Goal: Transaction & Acquisition: Purchase product/service

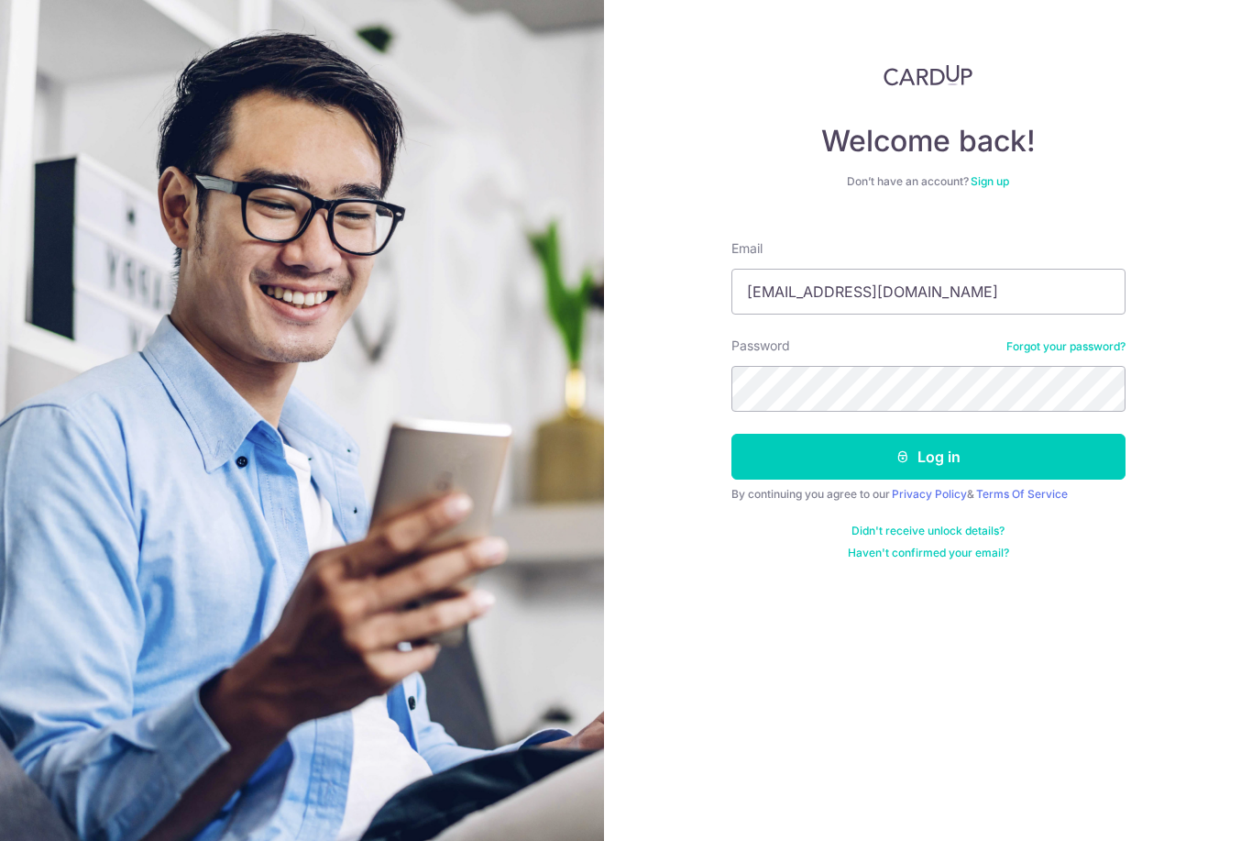
type input "[EMAIL_ADDRESS][DOMAIN_NAME]"
click at [928, 457] on button "Log in" at bounding box center [929, 457] width 394 height 46
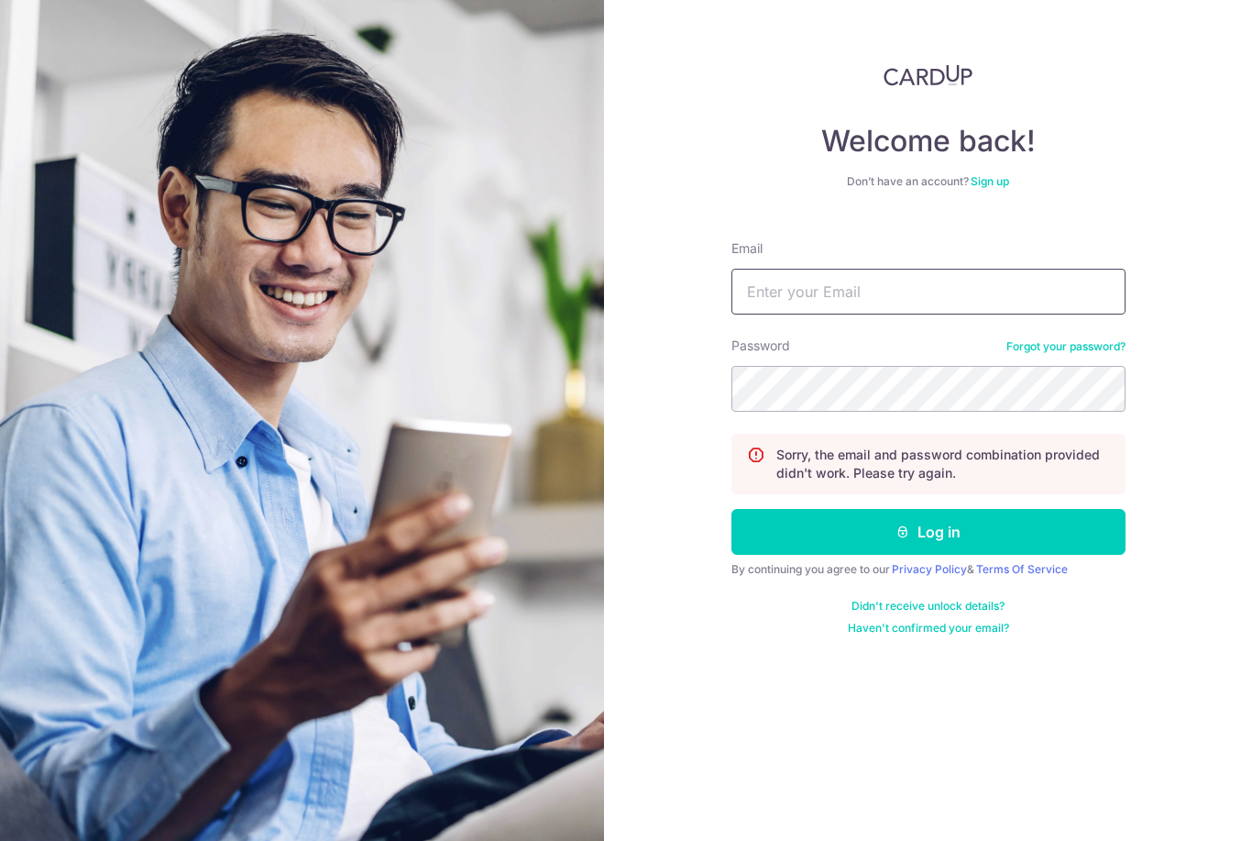
click at [856, 311] on input "Email" at bounding box center [929, 292] width 394 height 46
type input "Xavieroh@hotmail.com"
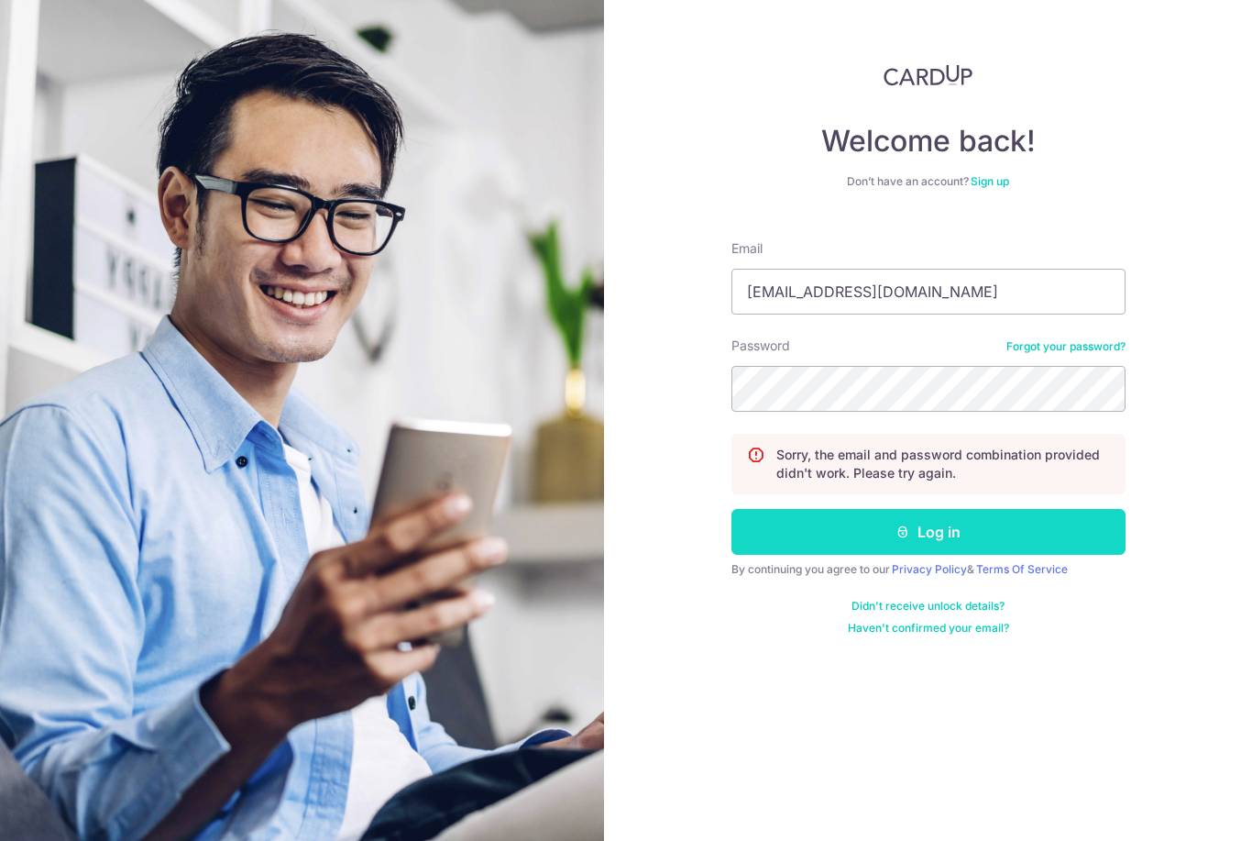
click at [967, 526] on button "Log in" at bounding box center [929, 532] width 394 height 46
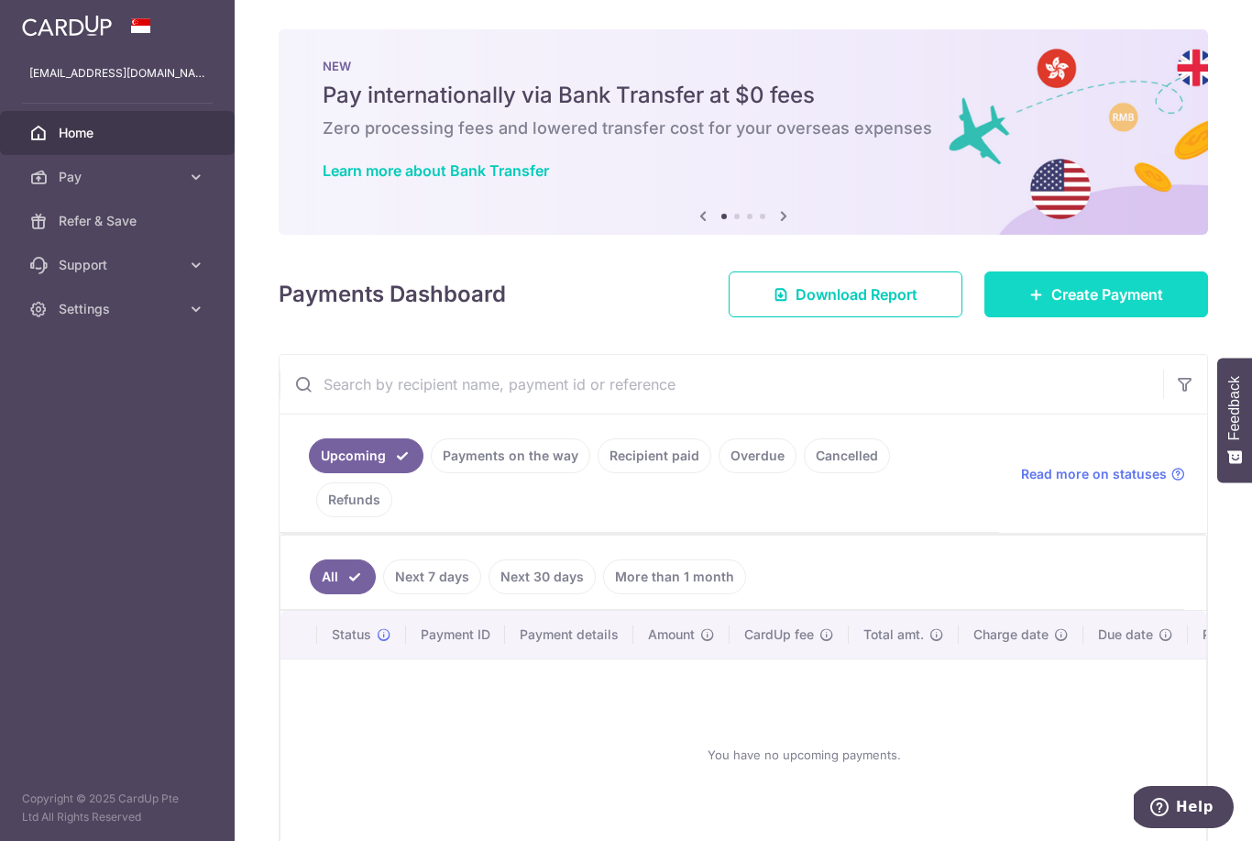
click at [1079, 305] on span "Create Payment" at bounding box center [1108, 294] width 112 height 22
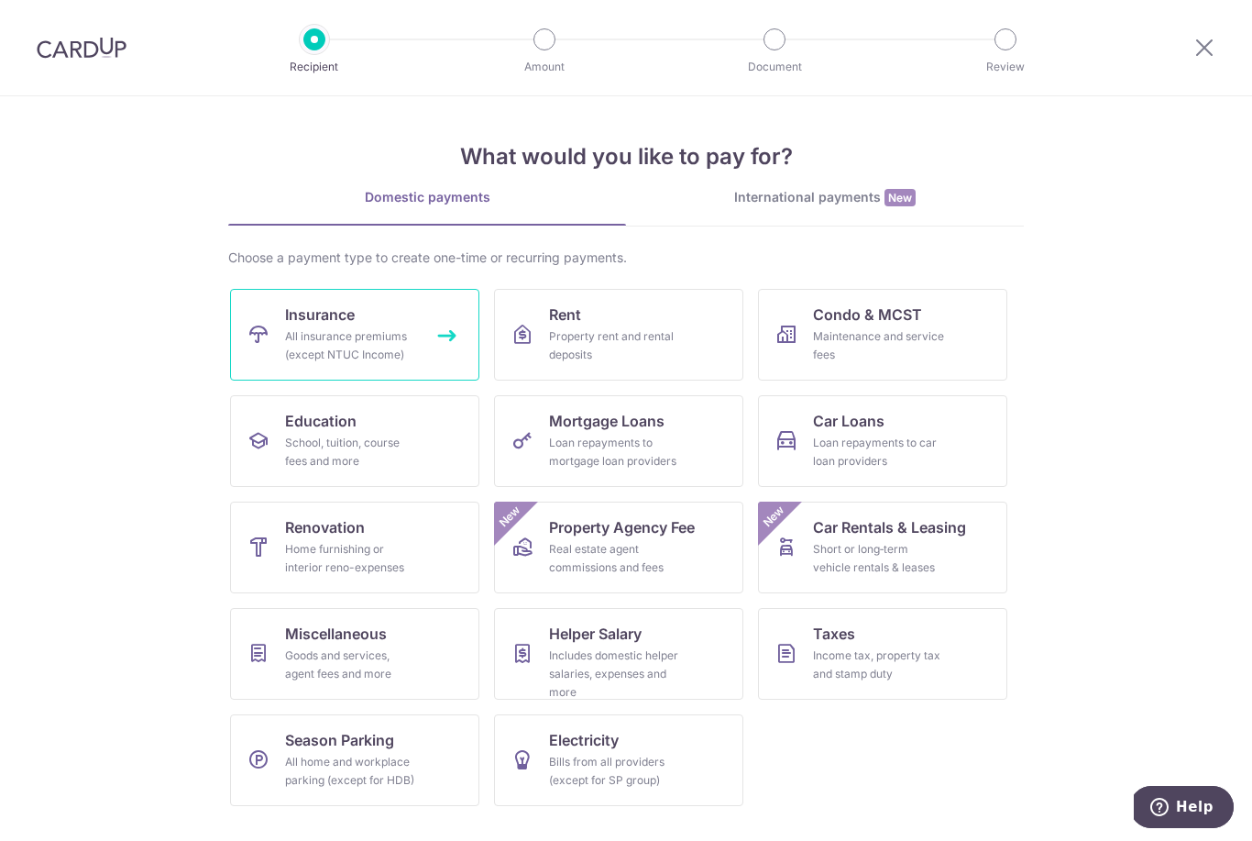
click at [296, 337] on div "All insurance premiums (except NTUC Income)" at bounding box center [351, 345] width 132 height 37
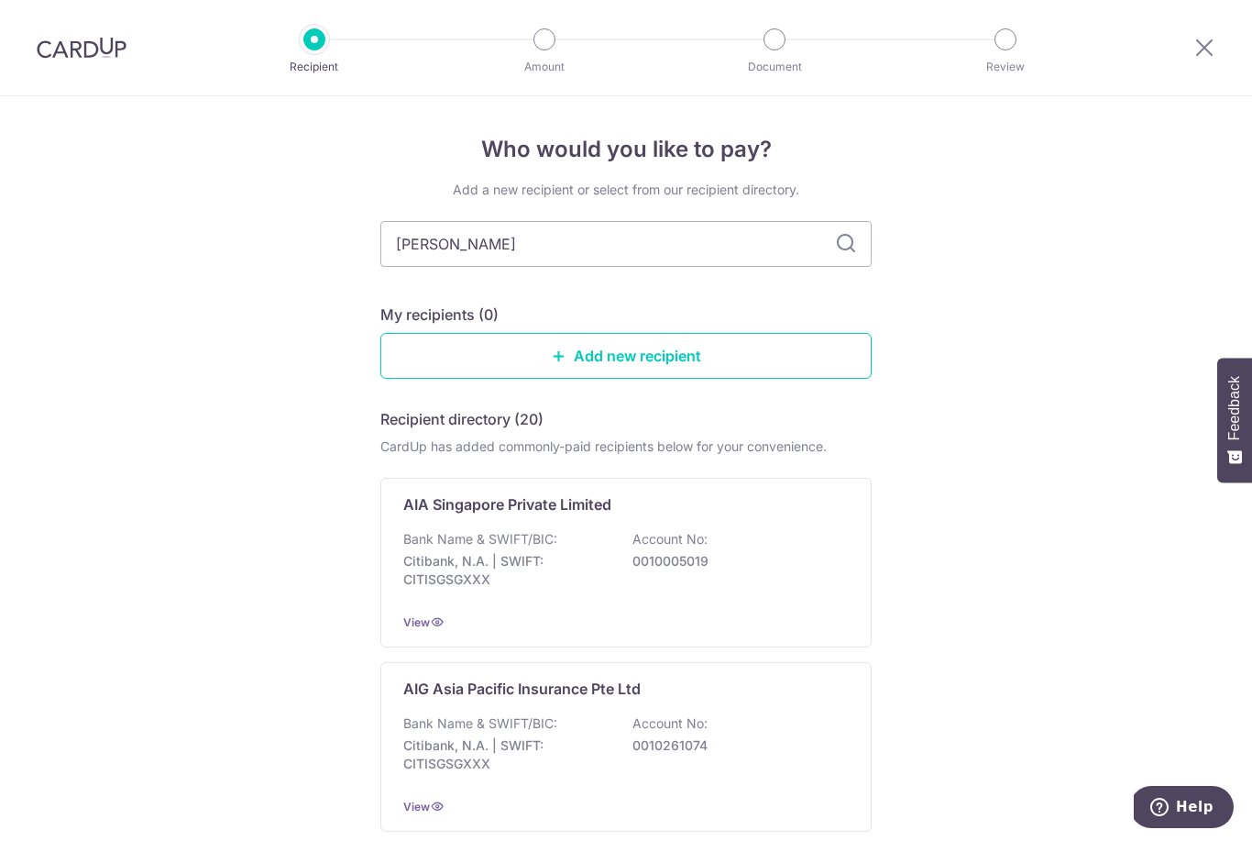
type input "Liberty"
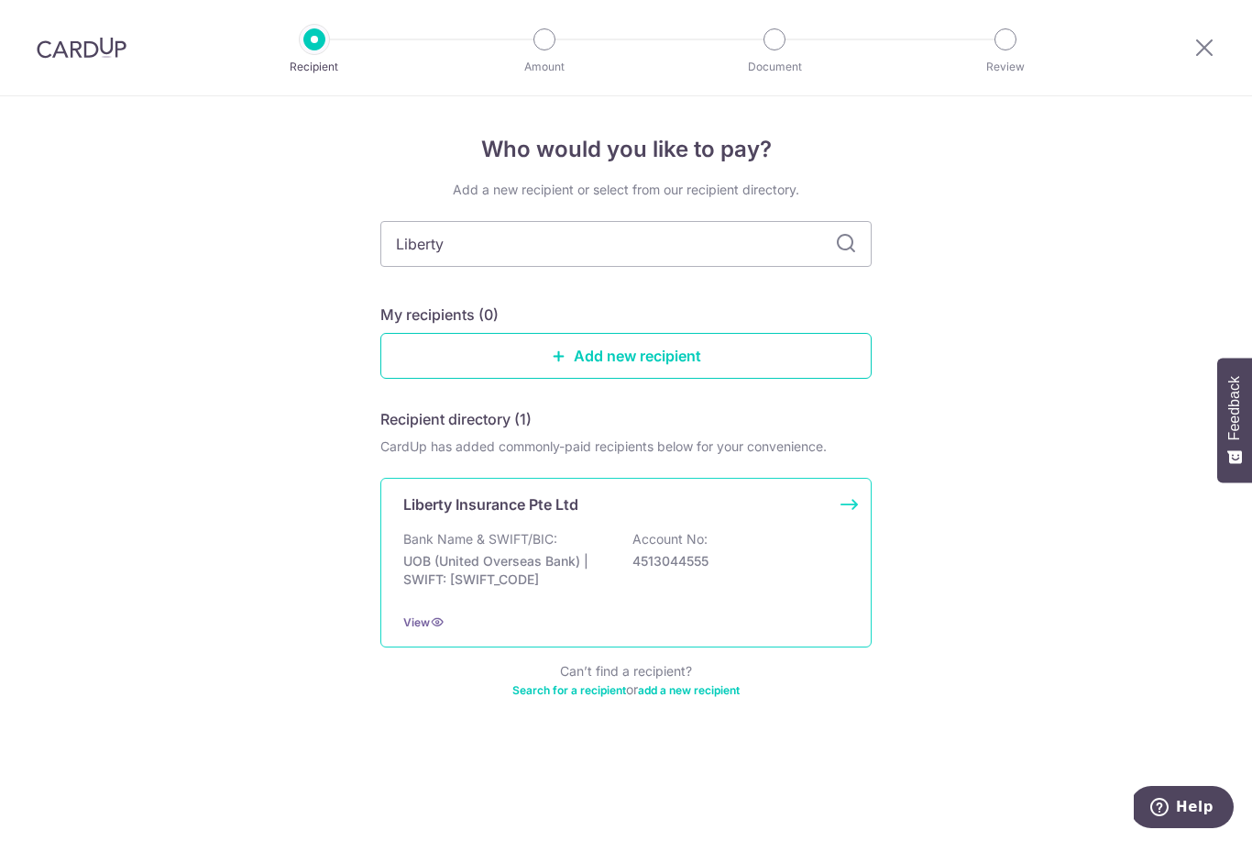
click at [511, 512] on p "Liberty Insurance Pte Ltd" at bounding box center [490, 504] width 175 height 22
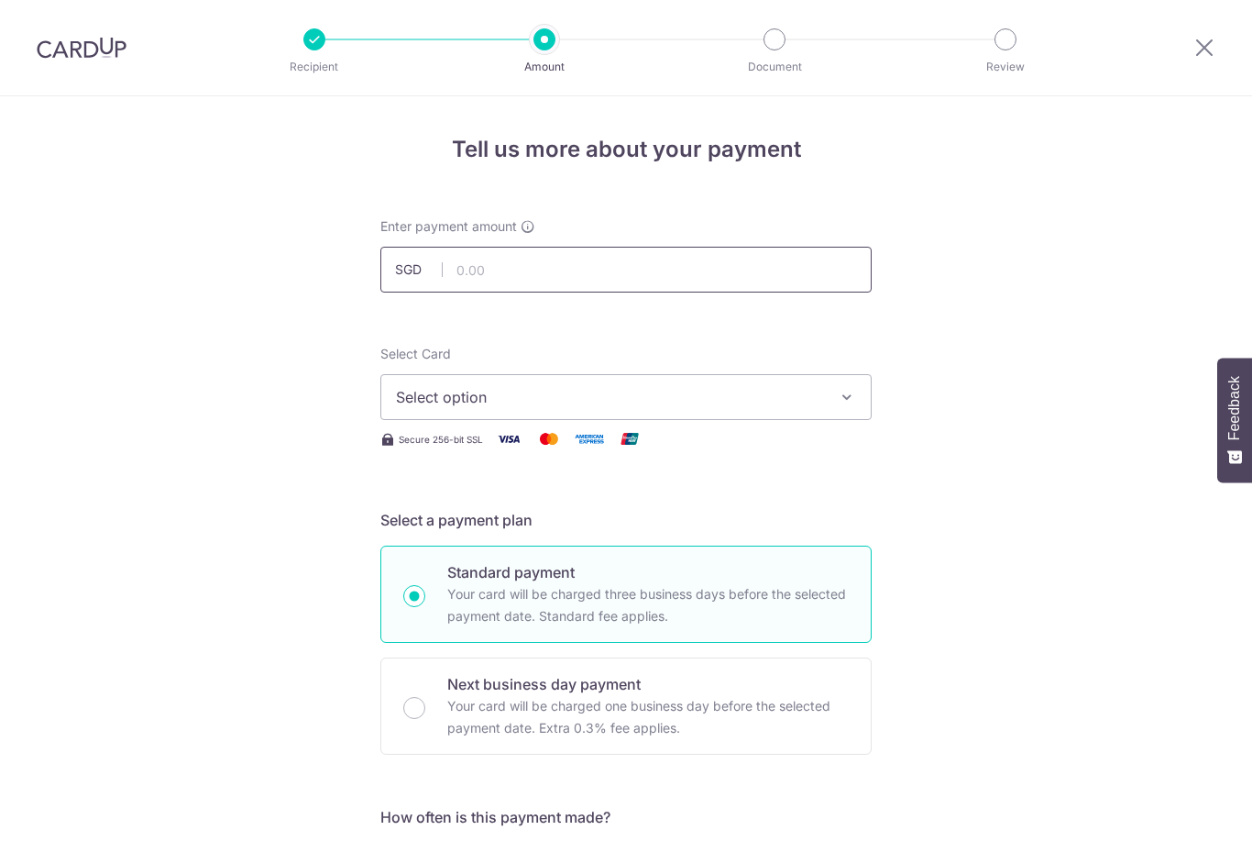
click at [722, 283] on input "text" at bounding box center [626, 270] width 491 height 46
click at [816, 396] on span "Select option" at bounding box center [609, 397] width 427 height 22
type input "545.00"
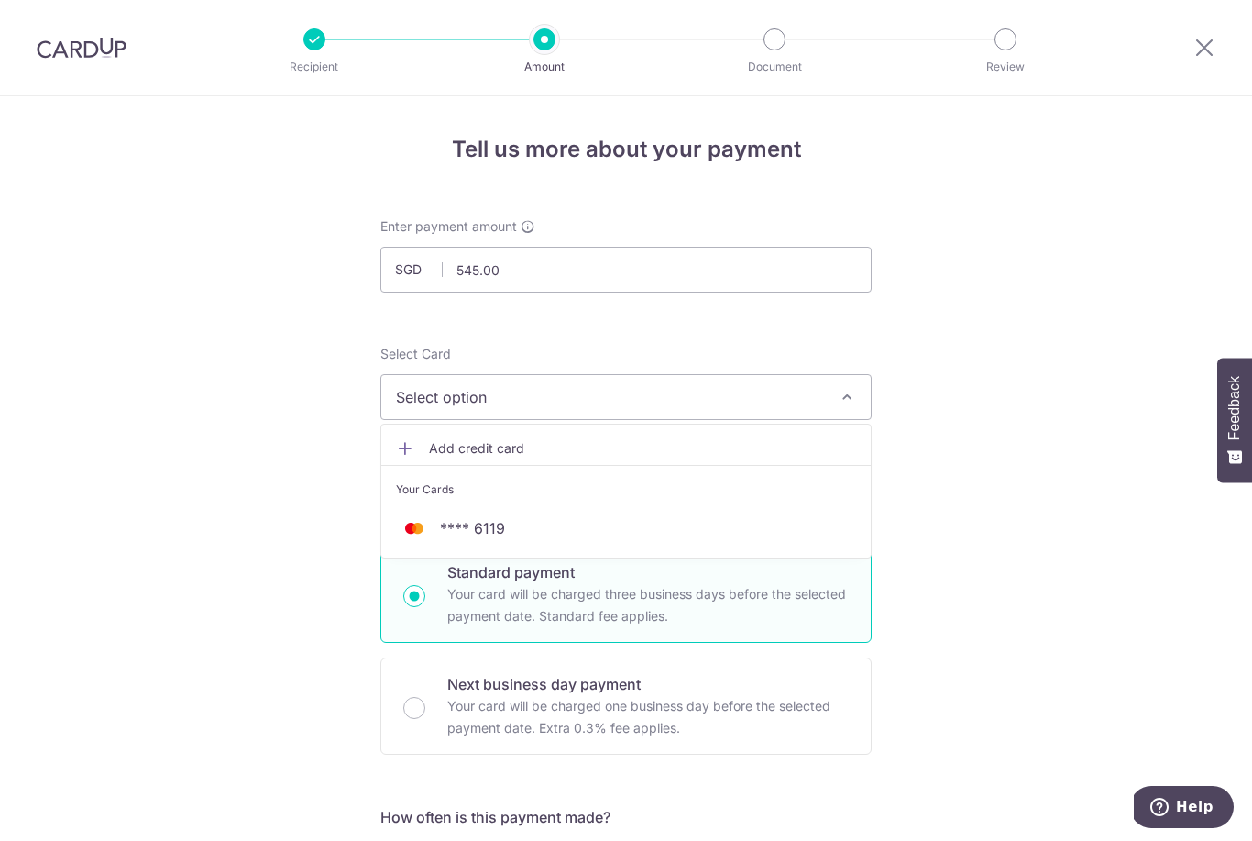
click at [701, 458] on span "Add credit card" at bounding box center [642, 448] width 427 height 18
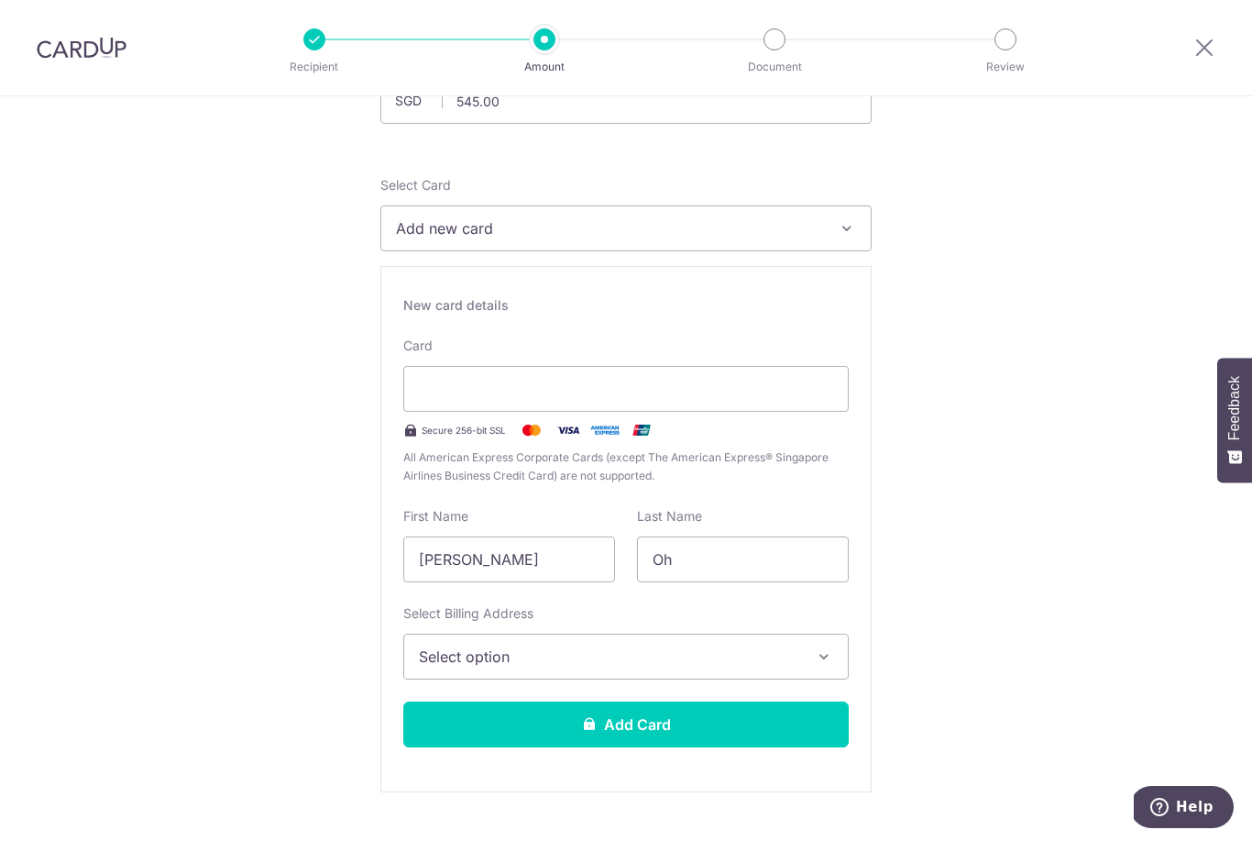
scroll to position [181, 0]
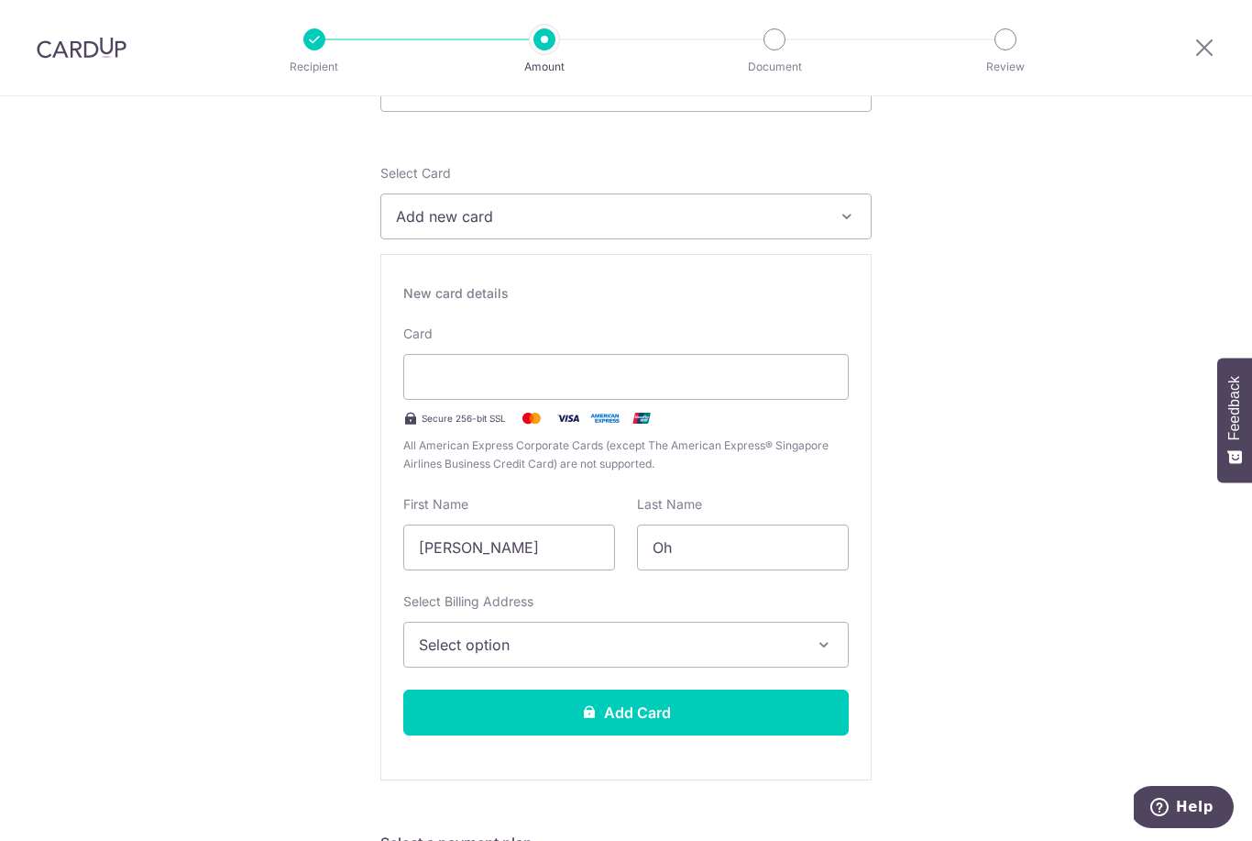
click at [563, 425] on img at bounding box center [568, 418] width 37 height 22
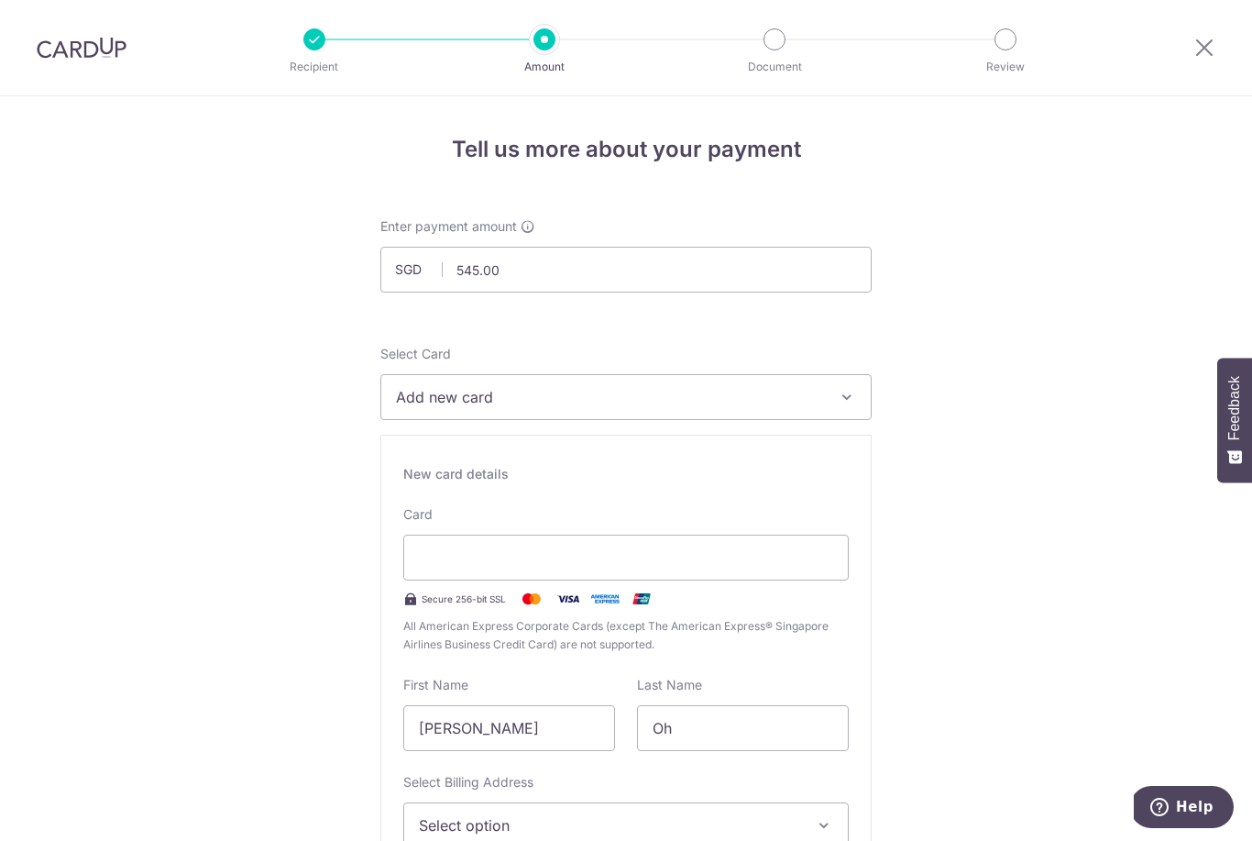
scroll to position [0, 0]
click at [1214, 50] on icon at bounding box center [1205, 47] width 22 height 23
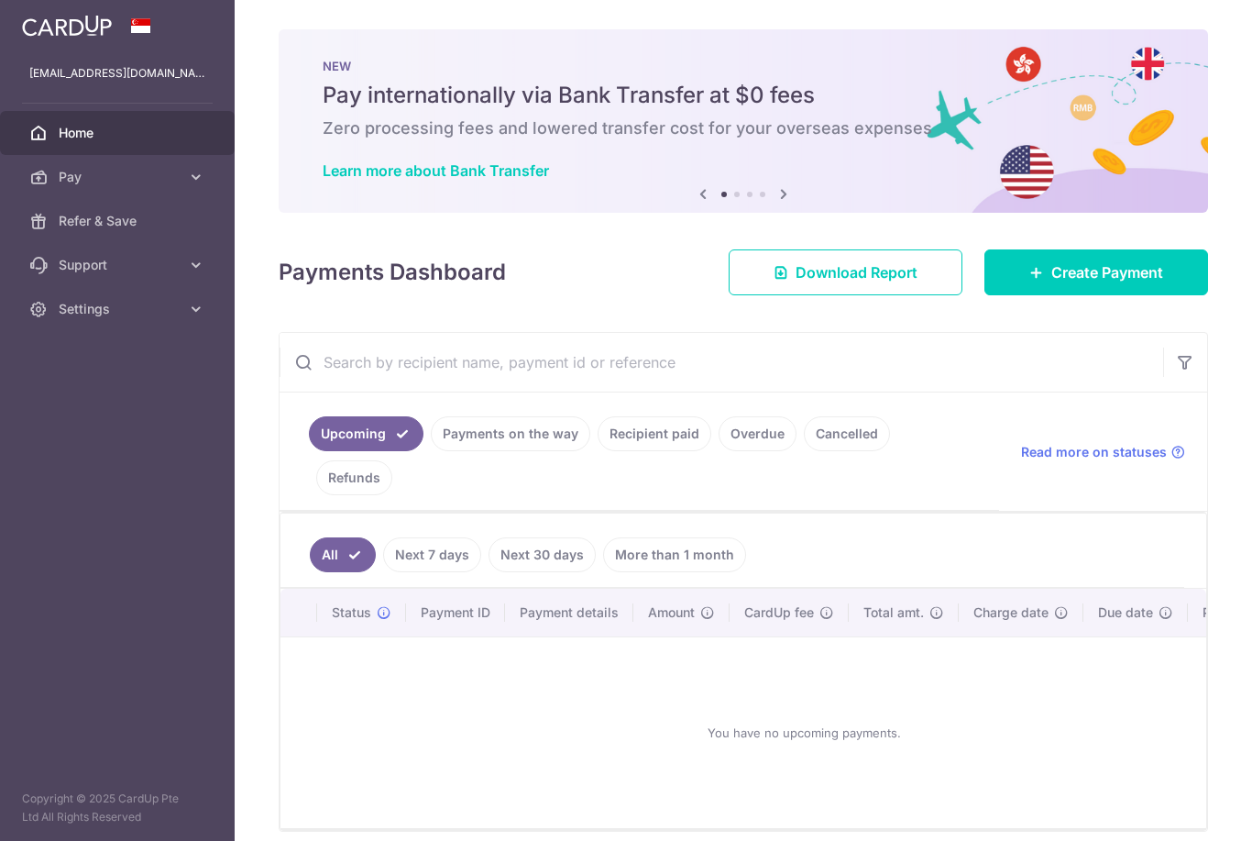
click at [0, 0] on icon "button" at bounding box center [0, 0] width 0 height 0
click at [96, 317] on span "Settings" at bounding box center [119, 309] width 121 height 18
click at [83, 216] on span "Refer & Save" at bounding box center [119, 221] width 121 height 18
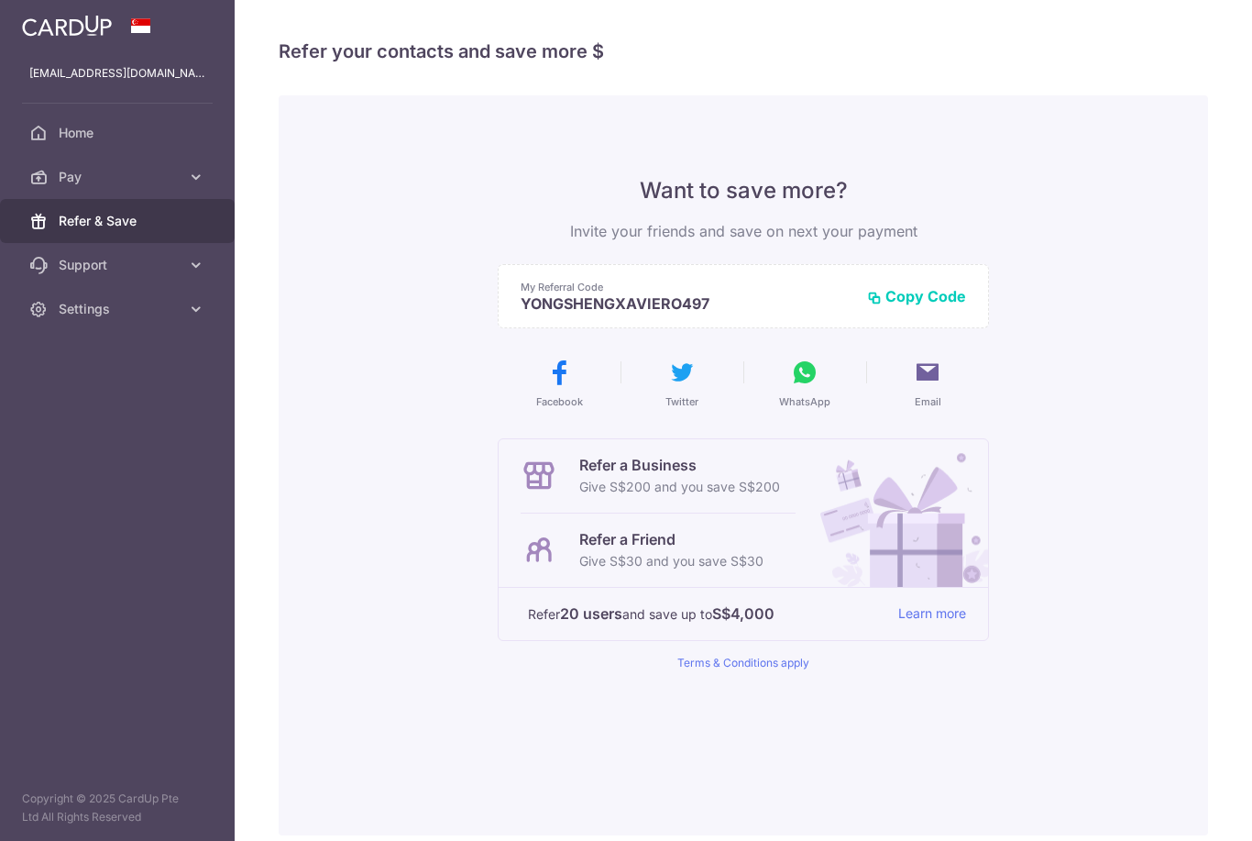
click at [867, 305] on button "Copy Code" at bounding box center [916, 296] width 99 height 18
